Goal: Task Accomplishment & Management: Manage account settings

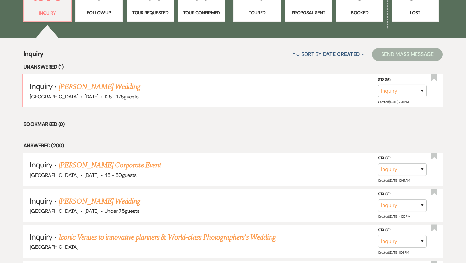
scroll to position [212, 0]
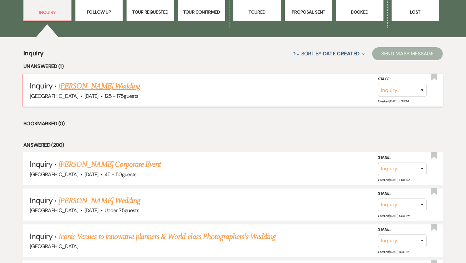
click at [121, 86] on link "[PERSON_NAME] Wedding" at bounding box center [100, 86] width 82 height 12
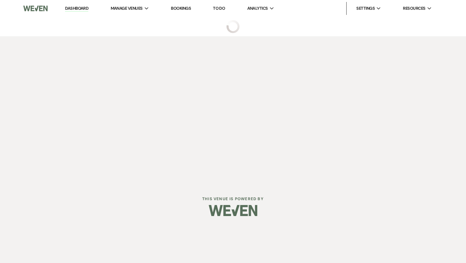
select select "3"
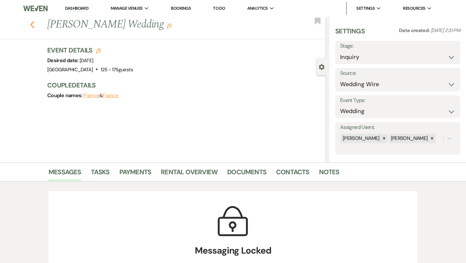
click at [30, 25] on use "button" at bounding box center [32, 24] width 4 height 7
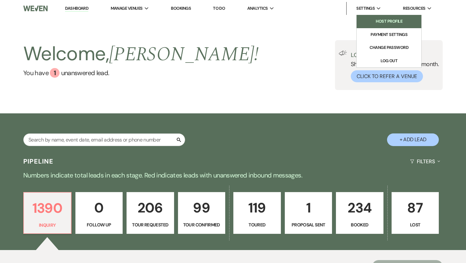
click at [390, 23] on li "Host Profile" at bounding box center [389, 21] width 58 height 6
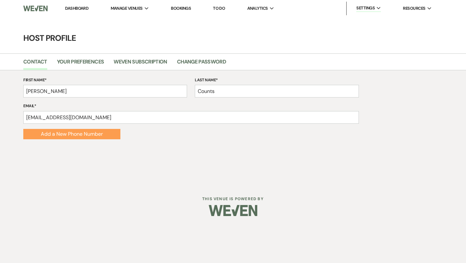
click at [74, 6] on link "Dashboard" at bounding box center [76, 7] width 23 height 5
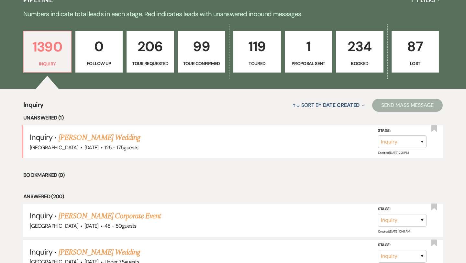
scroll to position [167, 0]
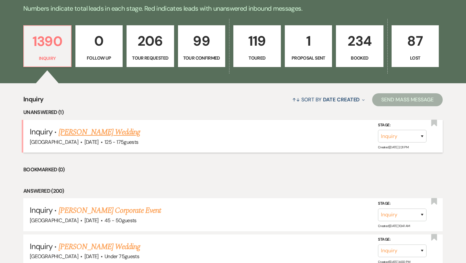
click at [115, 135] on link "[PERSON_NAME] Wedding" at bounding box center [100, 132] width 82 height 12
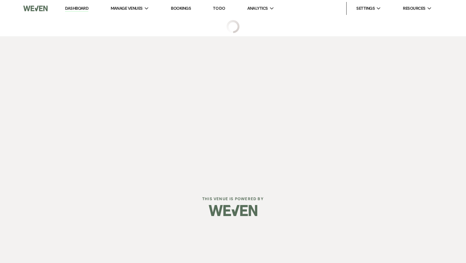
select select "3"
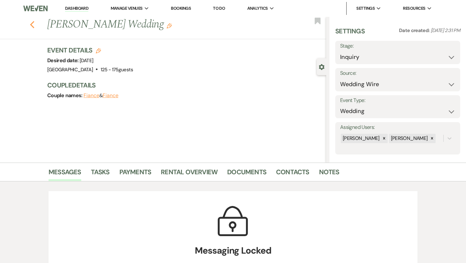
click at [32, 26] on use "button" at bounding box center [32, 24] width 4 height 7
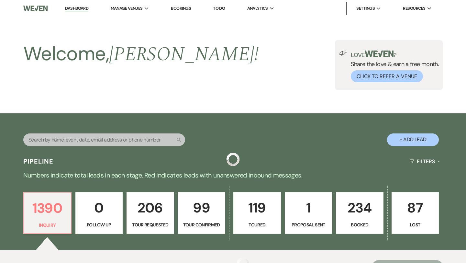
scroll to position [167, 0]
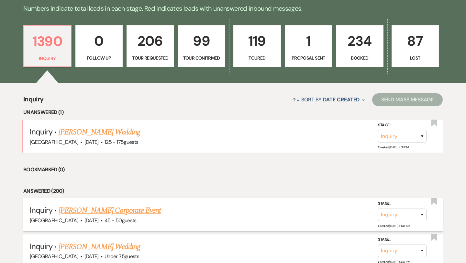
click at [132, 208] on link "[PERSON_NAME] Corporate Event" at bounding box center [110, 210] width 102 height 12
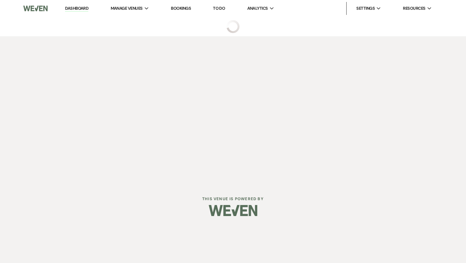
select select "6"
select select "9"
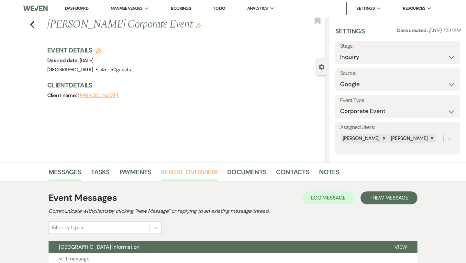
scroll to position [52, 0]
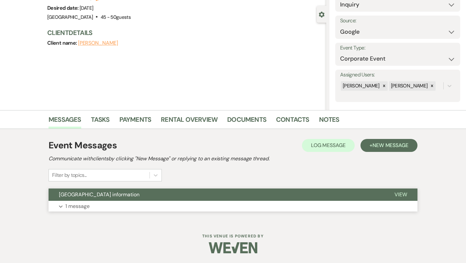
click at [84, 202] on p "1 message" at bounding box center [77, 206] width 24 height 8
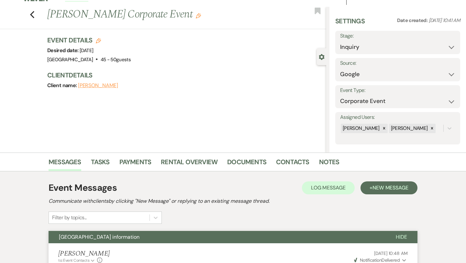
scroll to position [0, 0]
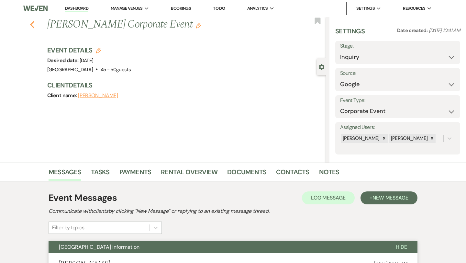
click at [33, 25] on icon "Previous" at bounding box center [32, 25] width 5 height 8
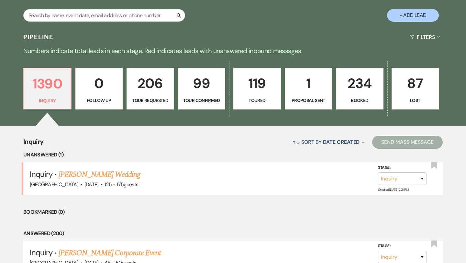
scroll to position [53, 0]
